Goal: Check status: Check status

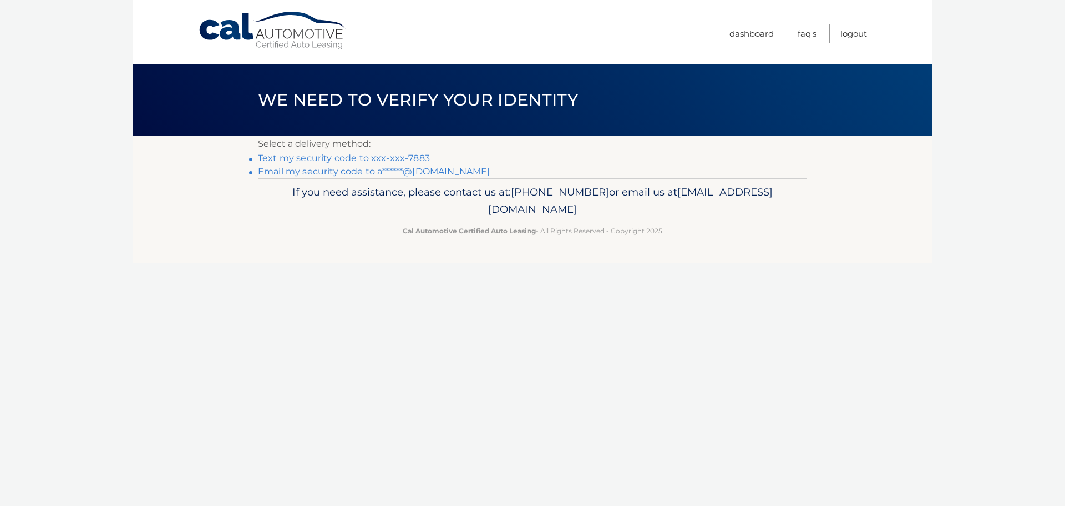
click at [395, 156] on link "Text my security code to xxx-xxx-7883" at bounding box center [344, 158] width 172 height 11
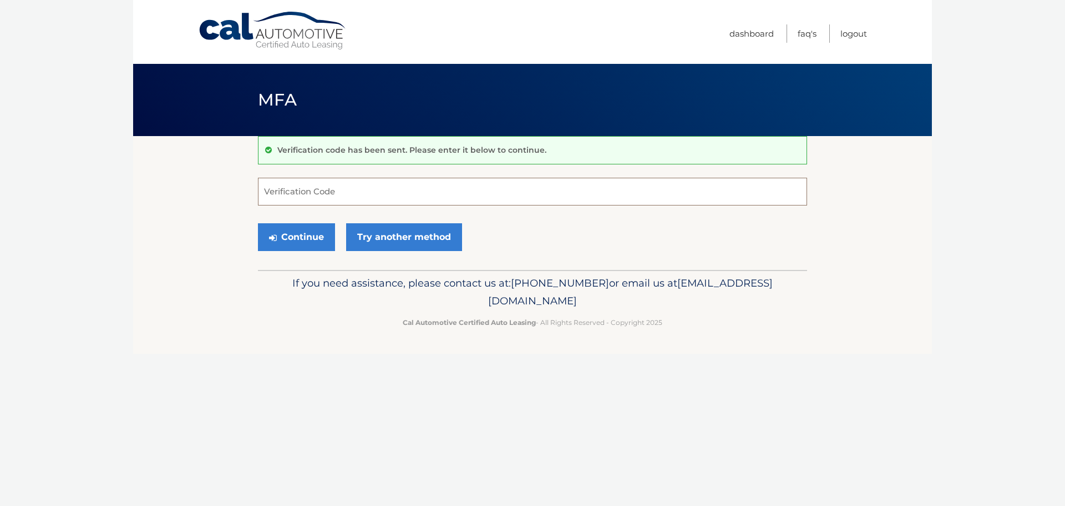
click at [358, 195] on input "Verification Code" at bounding box center [532, 192] width 549 height 28
type input "332193"
click at [258, 223] on button "Continue" at bounding box center [296, 237] width 77 height 28
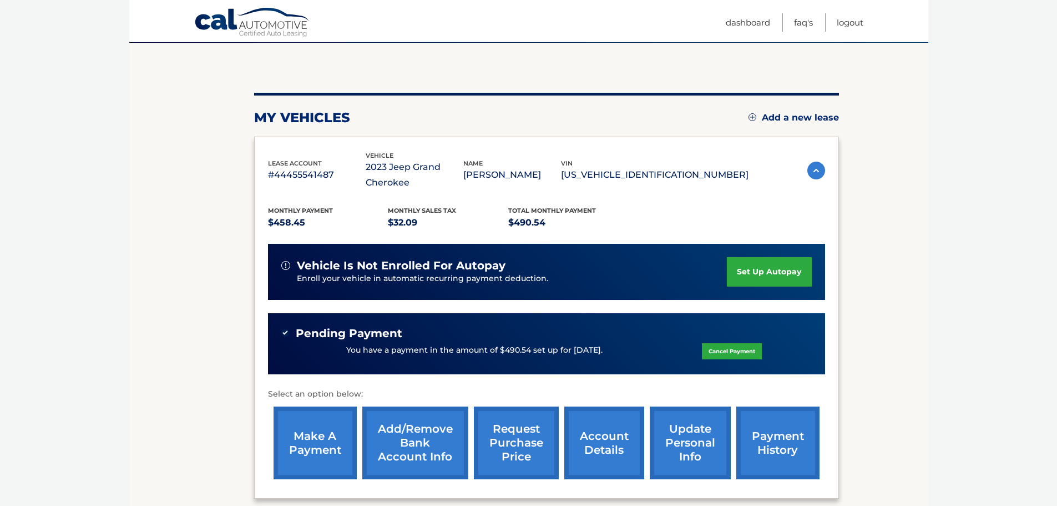
scroll to position [166, 0]
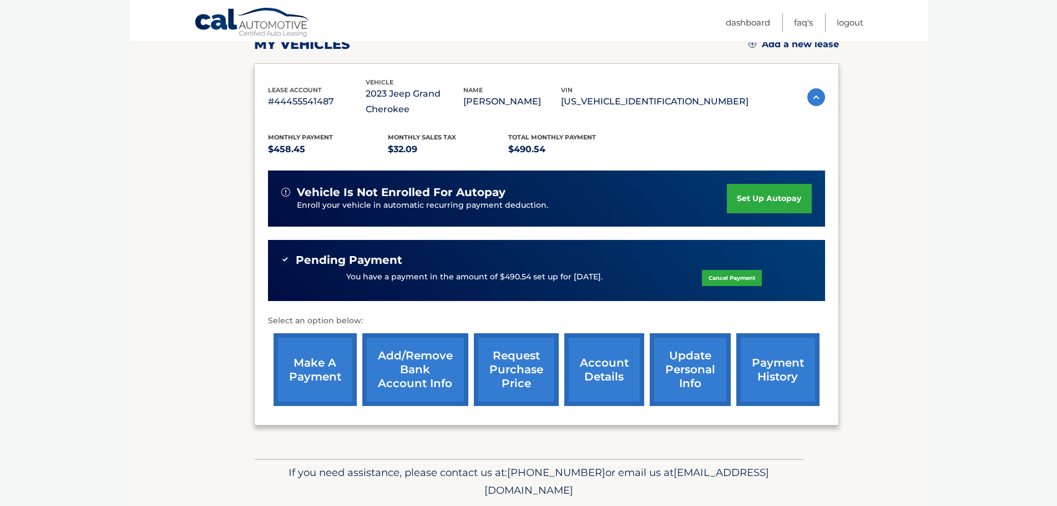
click at [519, 373] on link "request purchase price" at bounding box center [516, 369] width 85 height 73
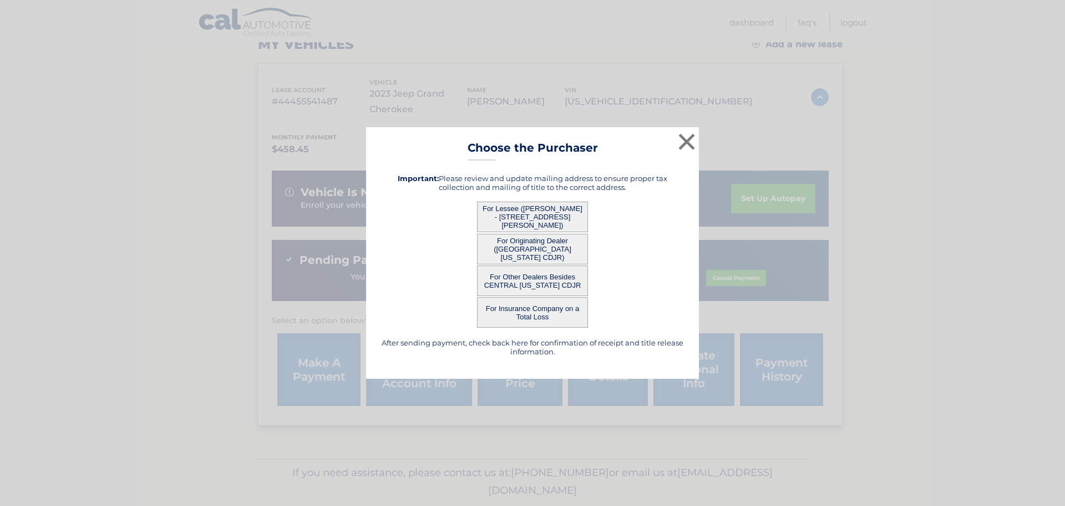
click at [567, 287] on button "For Other Dealers Besides CENTRAL FLORIDA CDJR" at bounding box center [532, 280] width 111 height 31
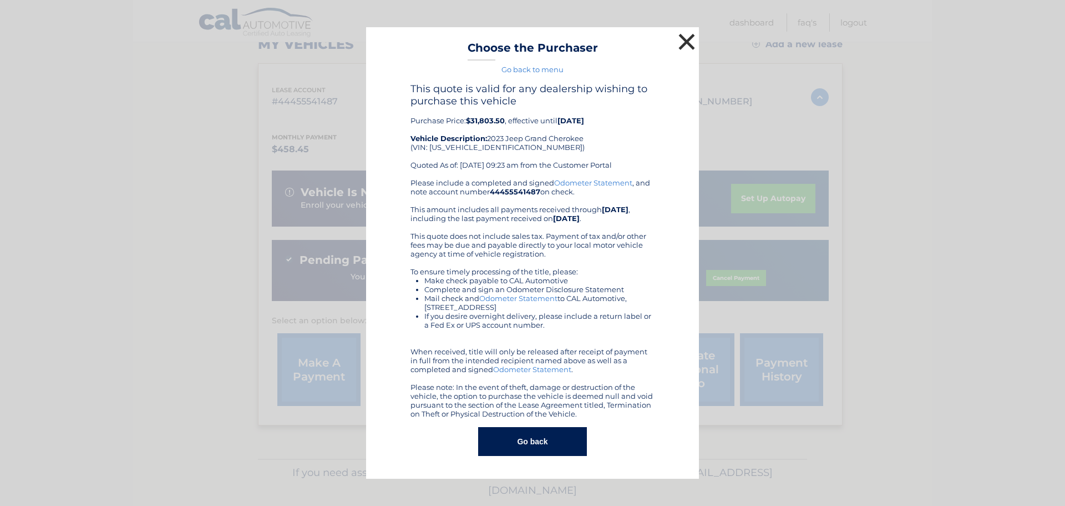
click at [691, 37] on button "×" at bounding box center [687, 42] width 22 height 22
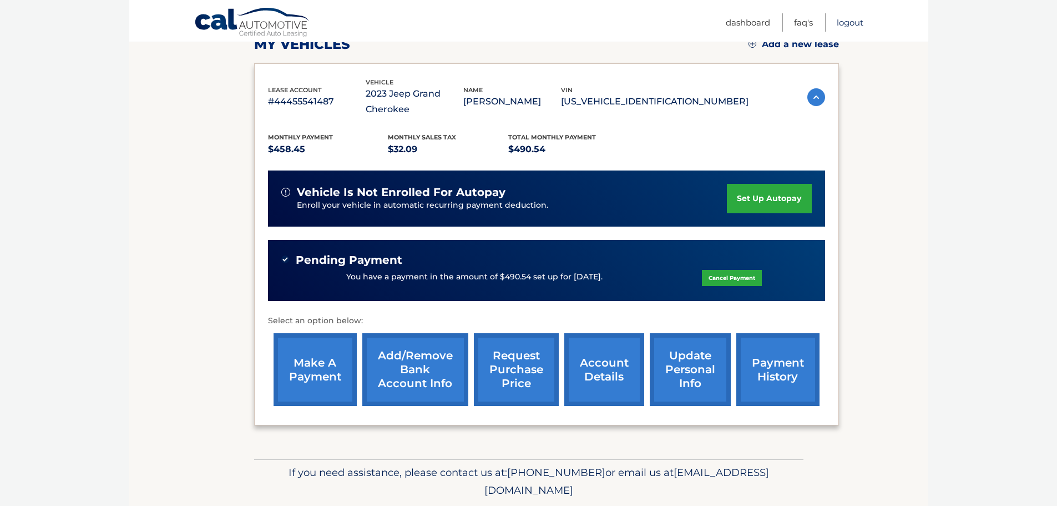
click at [858, 21] on link "Logout" at bounding box center [850, 22] width 27 height 18
